Goal: Task Accomplishment & Management: Manage account settings

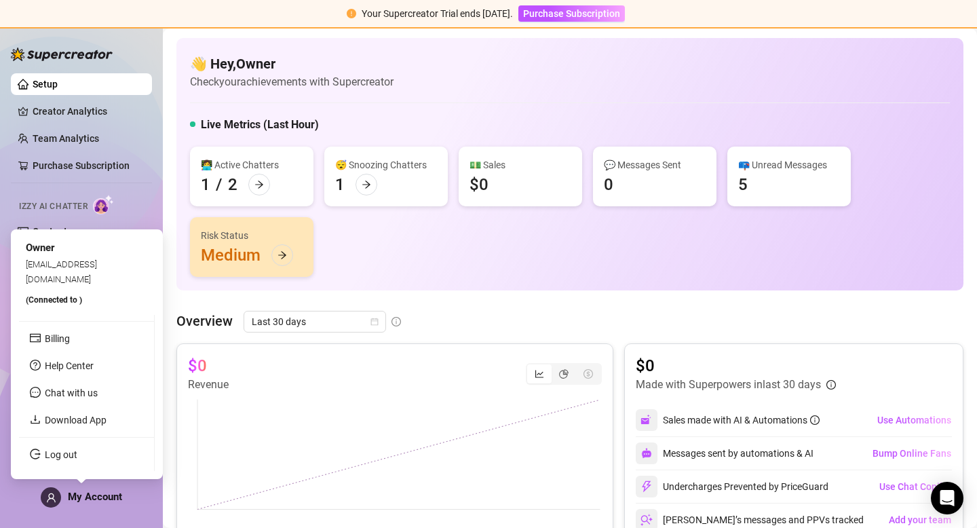
click at [95, 498] on span "My Account" at bounding box center [95, 496] width 54 height 12
click at [66, 456] on link "Log out" at bounding box center [61, 454] width 33 height 11
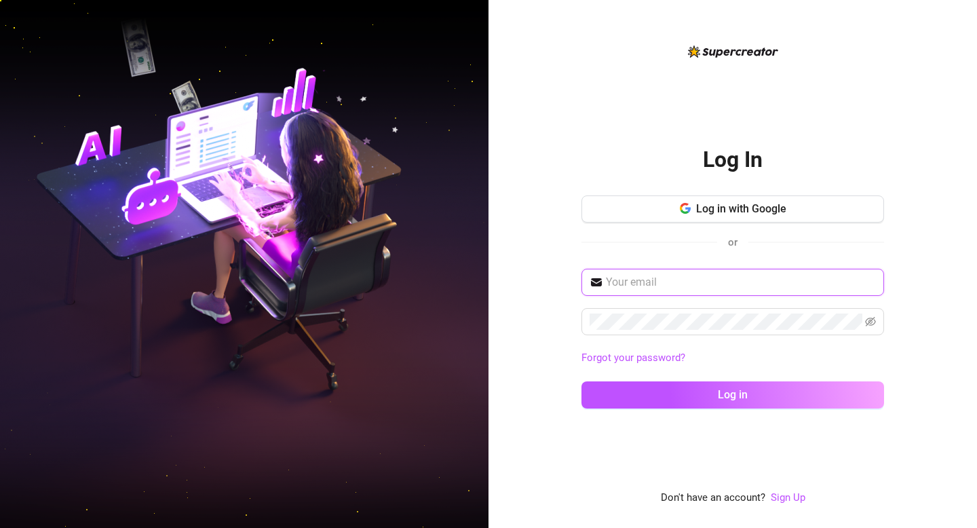
type input "[EMAIL_ADDRESS][DOMAIN_NAME]"
click at [747, 281] on input "[EMAIL_ADDRESS][DOMAIN_NAME]" at bounding box center [741, 282] width 270 height 16
click at [775, 281] on input "[EMAIL_ADDRESS][DOMAIN_NAME]" at bounding box center [741, 282] width 270 height 16
drag, startPoint x: 775, startPoint y: 281, endPoint x: 651, endPoint y: 285, distance: 123.5
click at [651, 285] on input "[EMAIL_ADDRESS][DOMAIN_NAME]" at bounding box center [741, 282] width 270 height 16
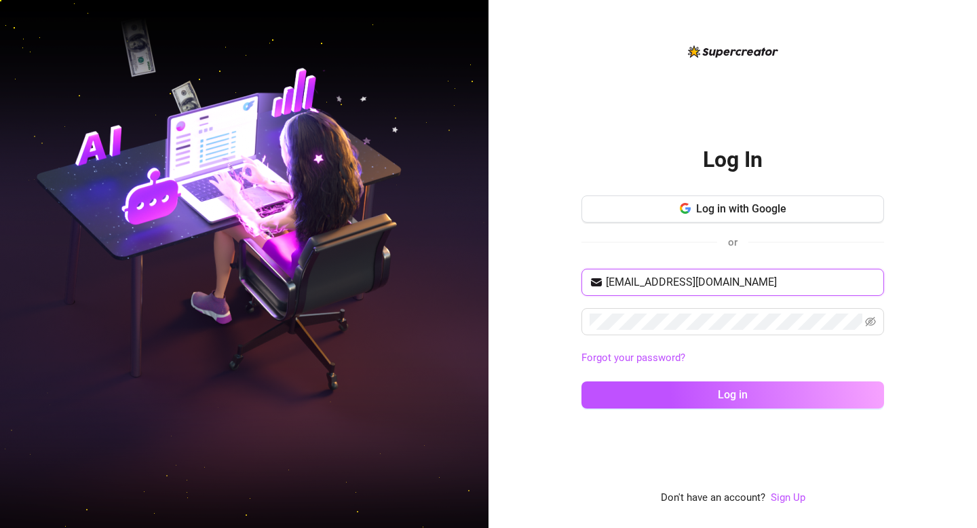
click at [621, 286] on input "[EMAIL_ADDRESS][DOMAIN_NAME]" at bounding box center [741, 282] width 270 height 16
click at [760, 283] on input "[EMAIL_ADDRESS][DOMAIN_NAME]" at bounding box center [741, 282] width 270 height 16
click at [750, 290] on span "[EMAIL_ADDRESS][DOMAIN_NAME]" at bounding box center [732, 282] width 302 height 27
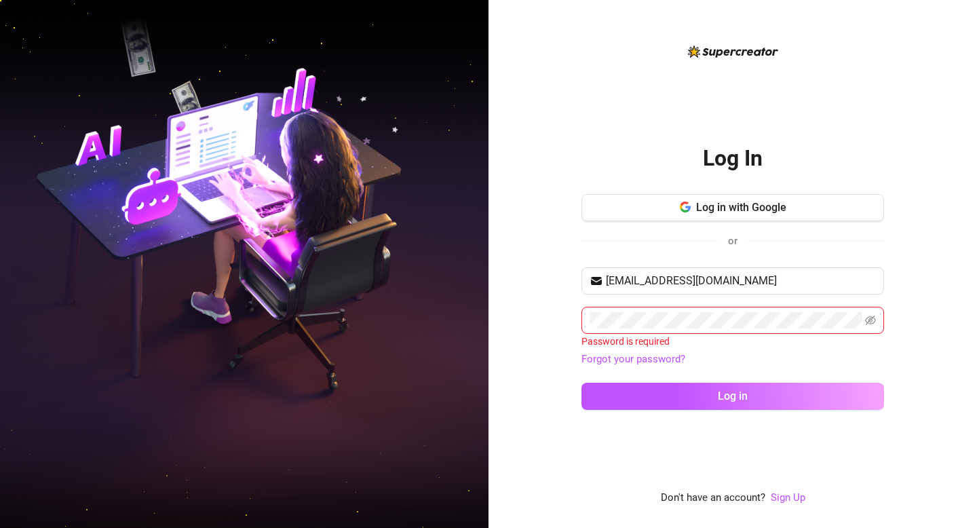
click at [541, 54] on div "Log In Log in with Google or [EMAIL_ADDRESS][DOMAIN_NAME] Password is required …" at bounding box center [732, 264] width 488 height 528
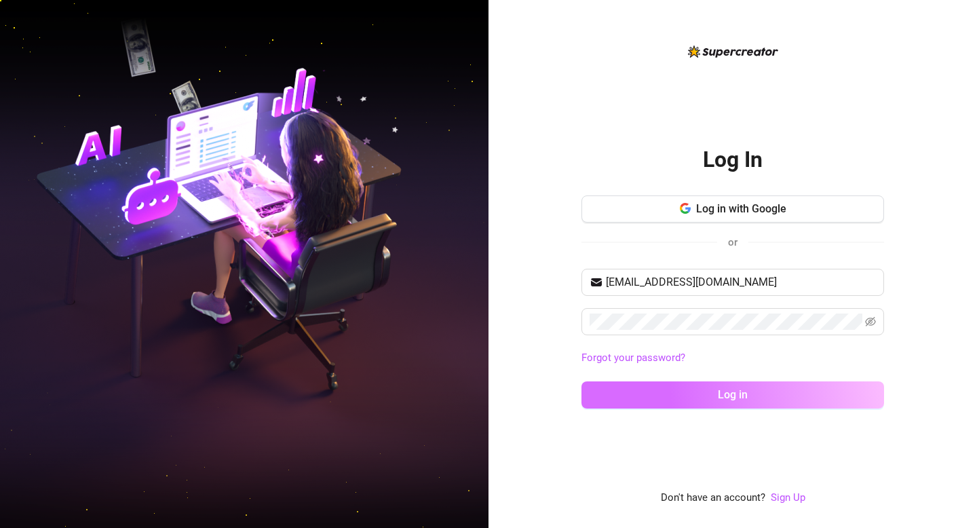
click at [636, 393] on button "Log in" at bounding box center [732, 394] width 302 height 27
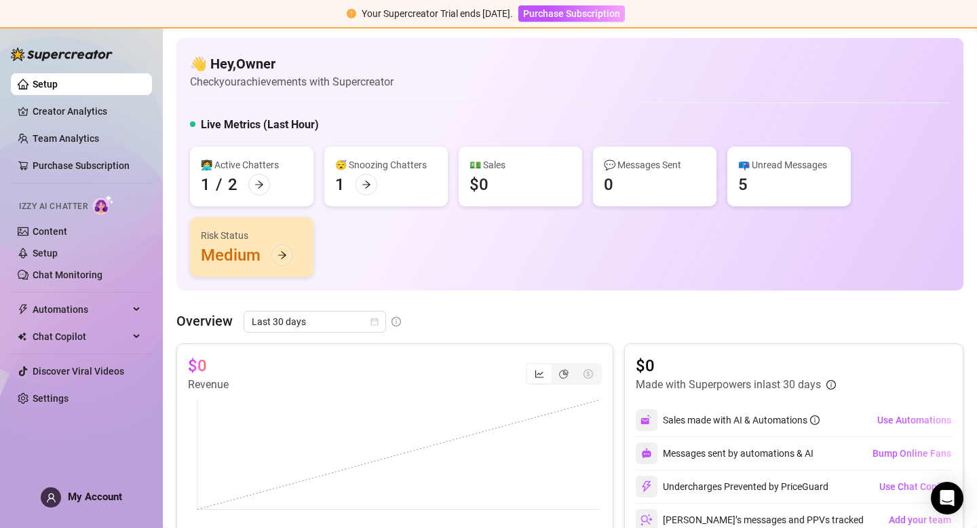
click at [77, 485] on div "Setup Creator Analytics Team Analytics Purchase Subscription Izzy AI Chatter Co…" at bounding box center [81, 271] width 141 height 488
click at [71, 519] on aside "Setup Creator Analytics Team Analytics Purchase Subscription Izzy AI Chatter Co…" at bounding box center [81, 264] width 163 height 528
click at [81, 502] on div "My Account" at bounding box center [81, 497] width 81 height 20
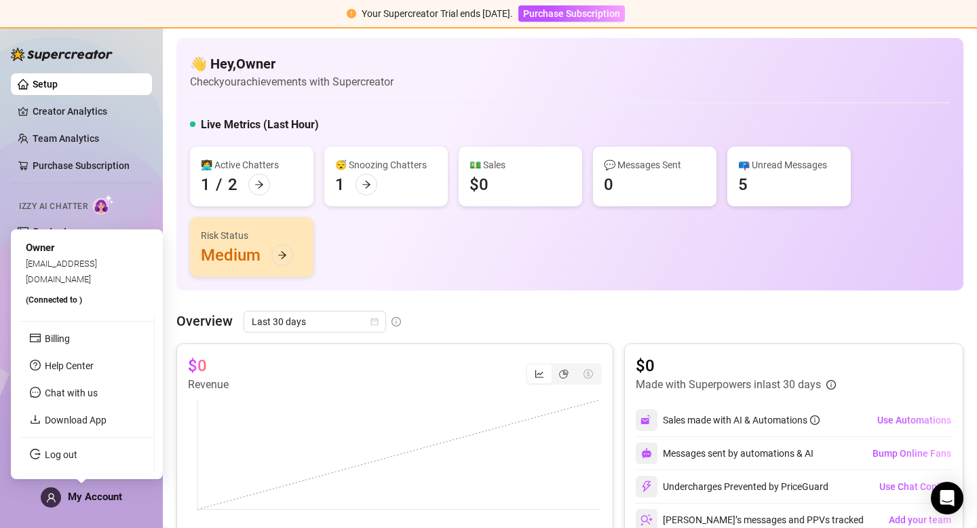
click at [77, 276] on span "[EMAIL_ADDRESS][DOMAIN_NAME]" at bounding box center [61, 270] width 71 height 25
click at [78, 277] on span "[EMAIL_ADDRESS][DOMAIN_NAME]" at bounding box center [61, 270] width 71 height 25
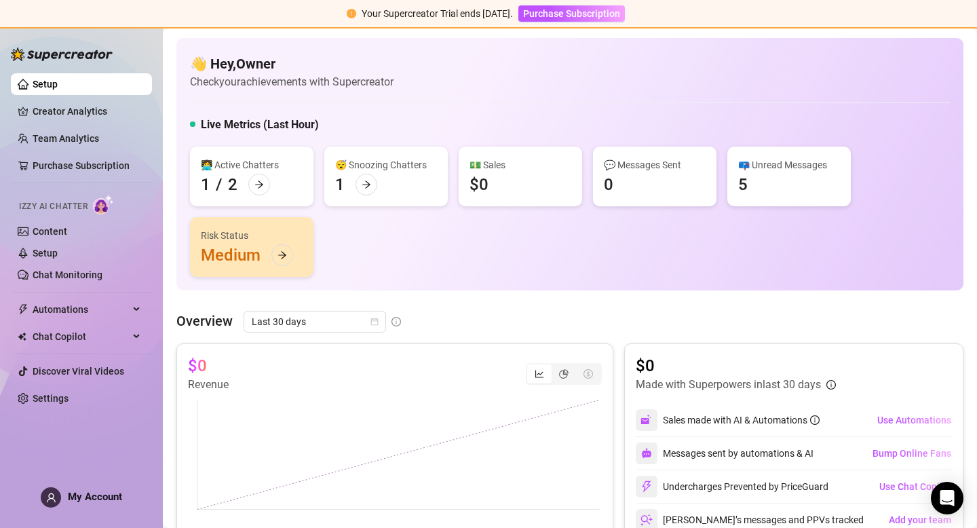
click at [551, 246] on div "👩‍💻 Active Chatters 1 / 2 😴 Snoozing Chatters 1 💵 Sales $0 💬 Messages Sent 0 📪 …" at bounding box center [570, 211] width 760 height 130
